Goal: Information Seeking & Learning: Understand process/instructions

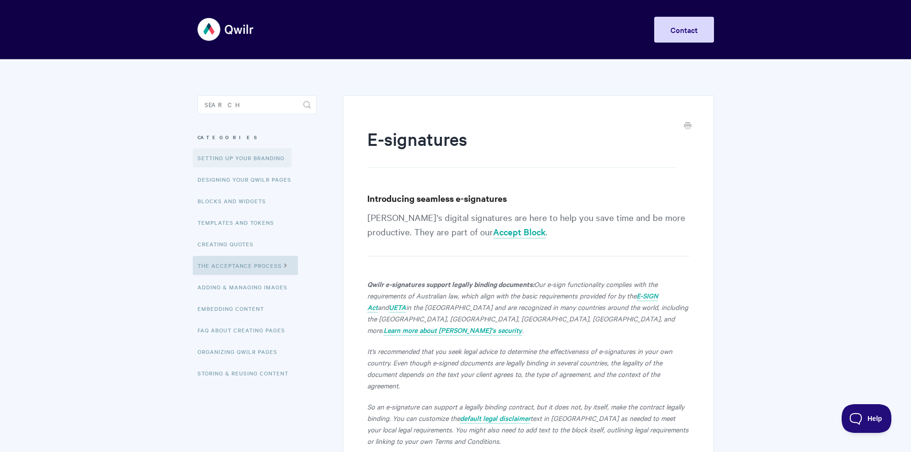
click at [236, 160] on link "Setting up your Branding" at bounding box center [242, 157] width 99 height 19
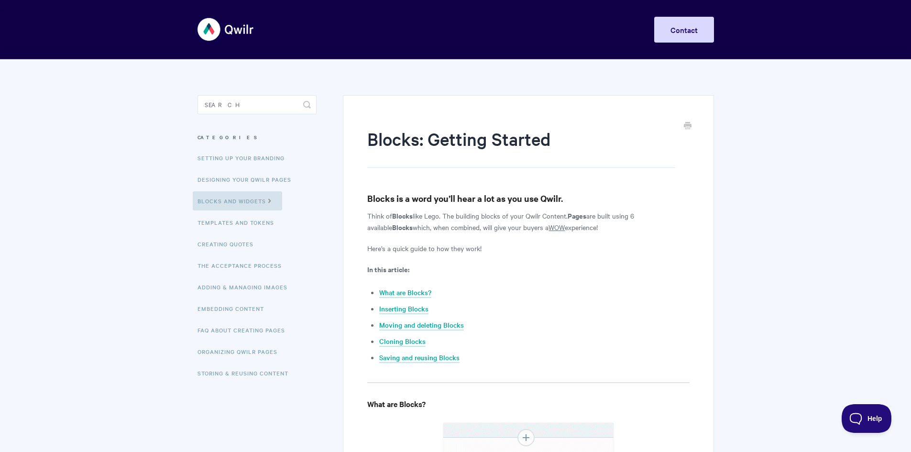
click at [225, 23] on img at bounding box center [225, 29] width 57 height 36
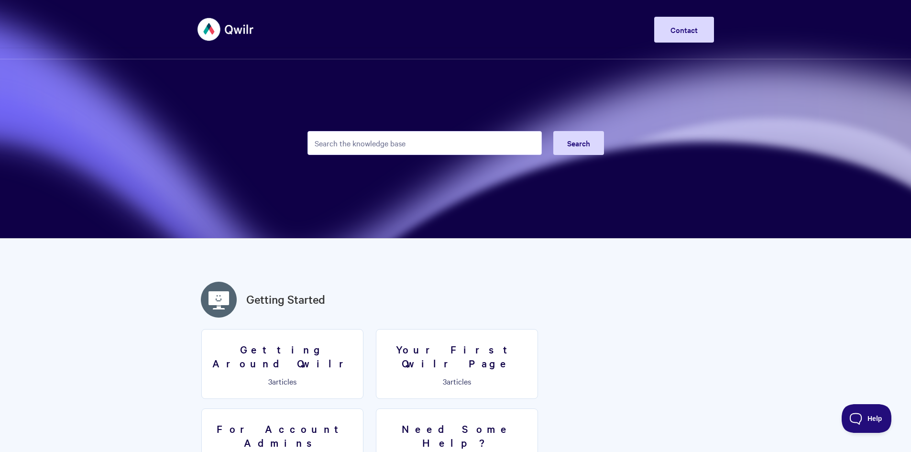
click at [237, 29] on img at bounding box center [225, 29] width 57 height 36
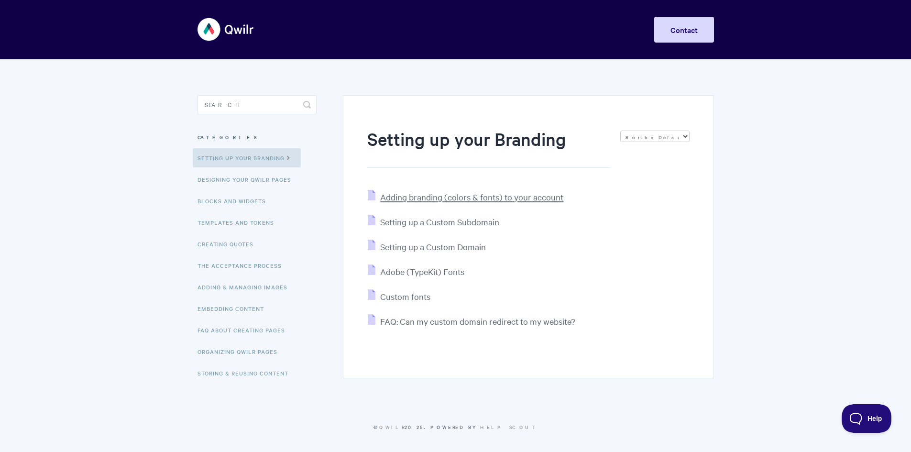
click at [427, 196] on span "Adding branding (colors & fonts) to your account" at bounding box center [471, 196] width 183 height 11
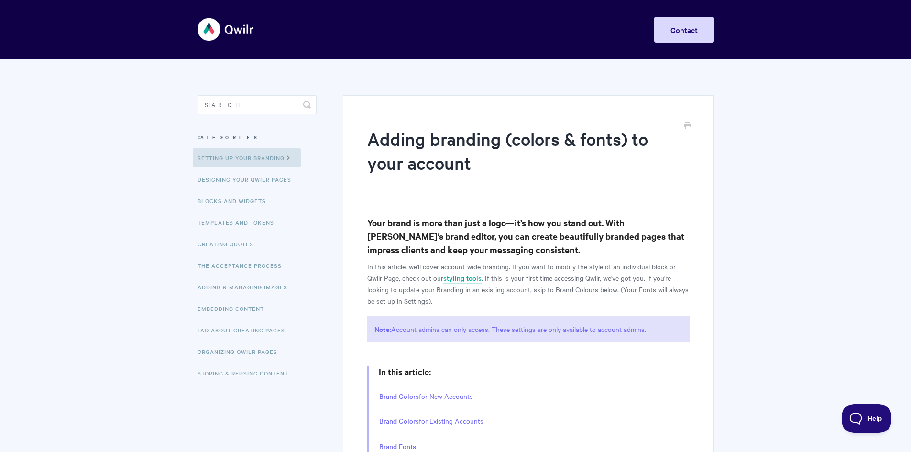
click at [216, 22] on img at bounding box center [225, 29] width 57 height 36
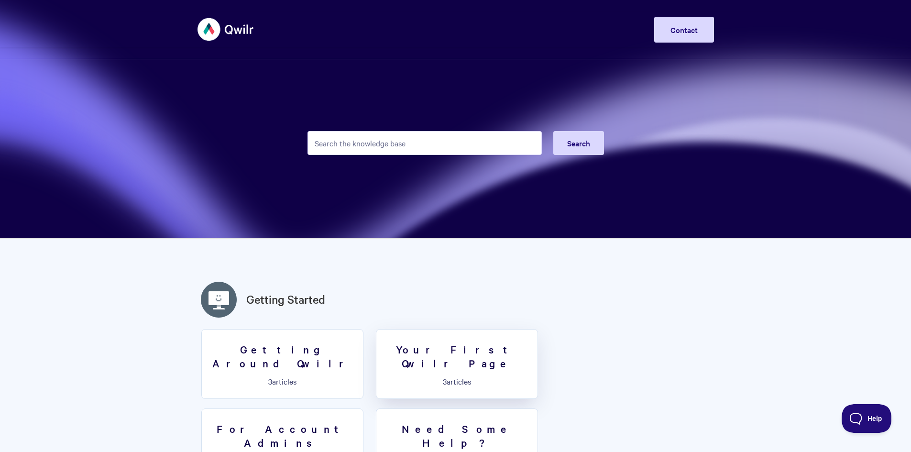
click at [446, 351] on h3 "Your First Qwilr Page" at bounding box center [457, 355] width 150 height 27
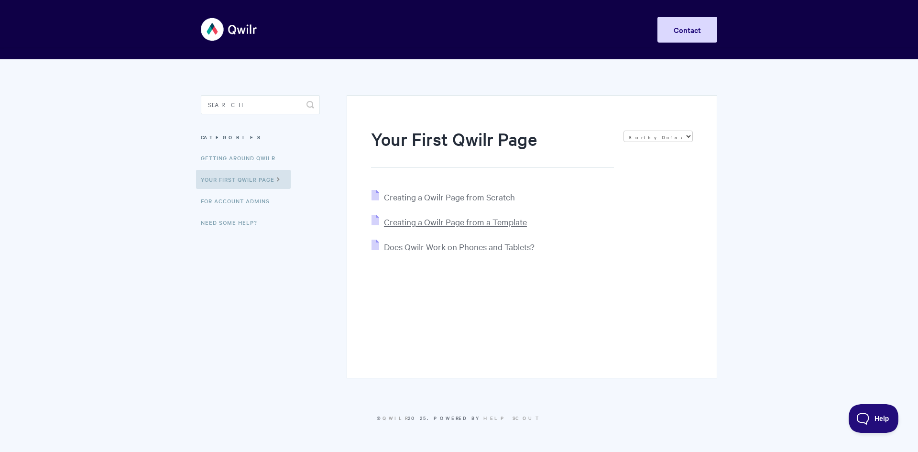
click at [463, 218] on span "Creating a Qwilr Page from a Template" at bounding box center [455, 221] width 143 height 11
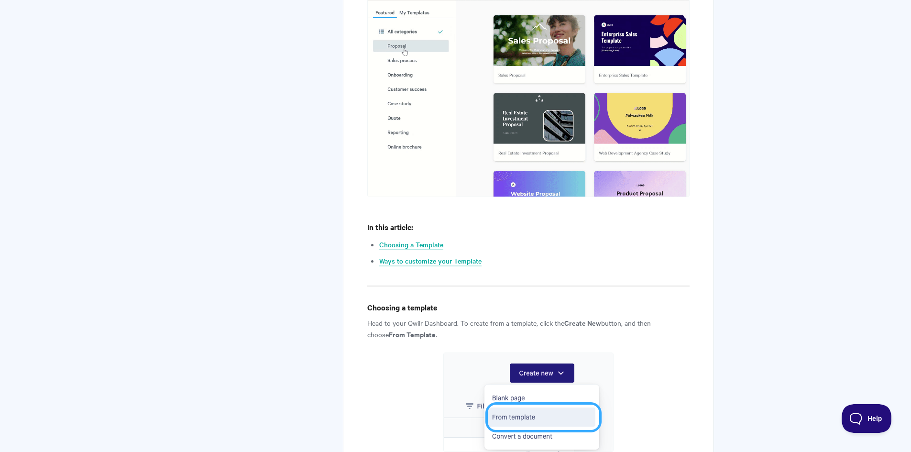
scroll to position [191, 0]
